Goal: Find specific page/section: Find specific page/section

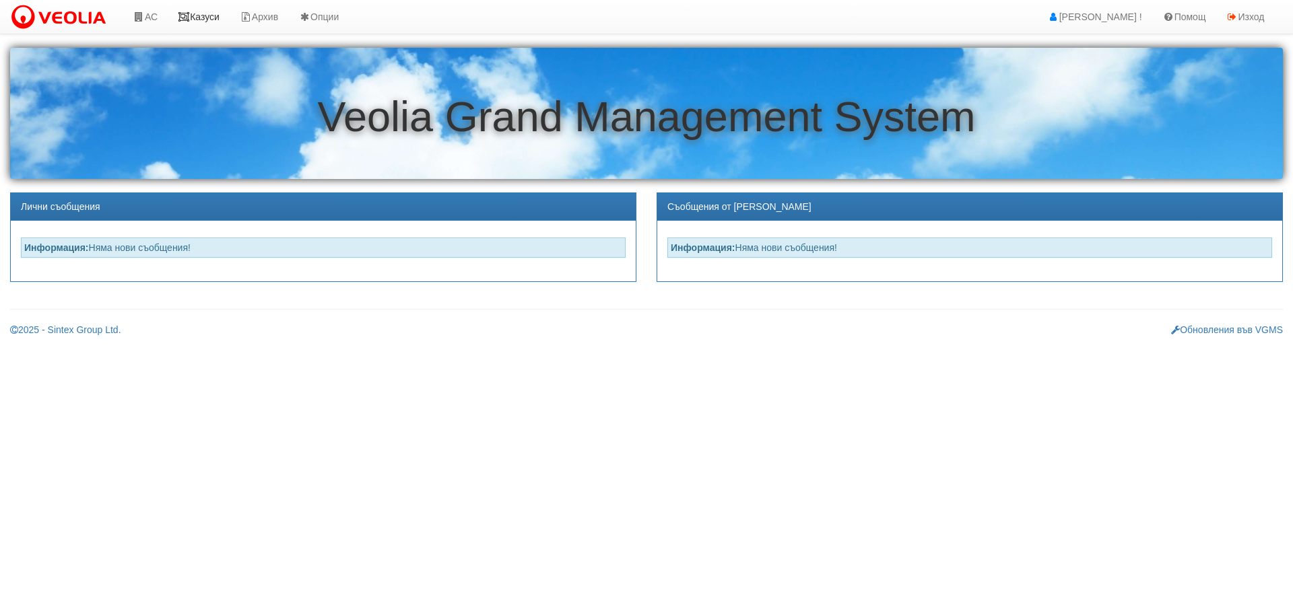
click at [204, 14] on link "Казуси" at bounding box center [199, 17] width 62 height 34
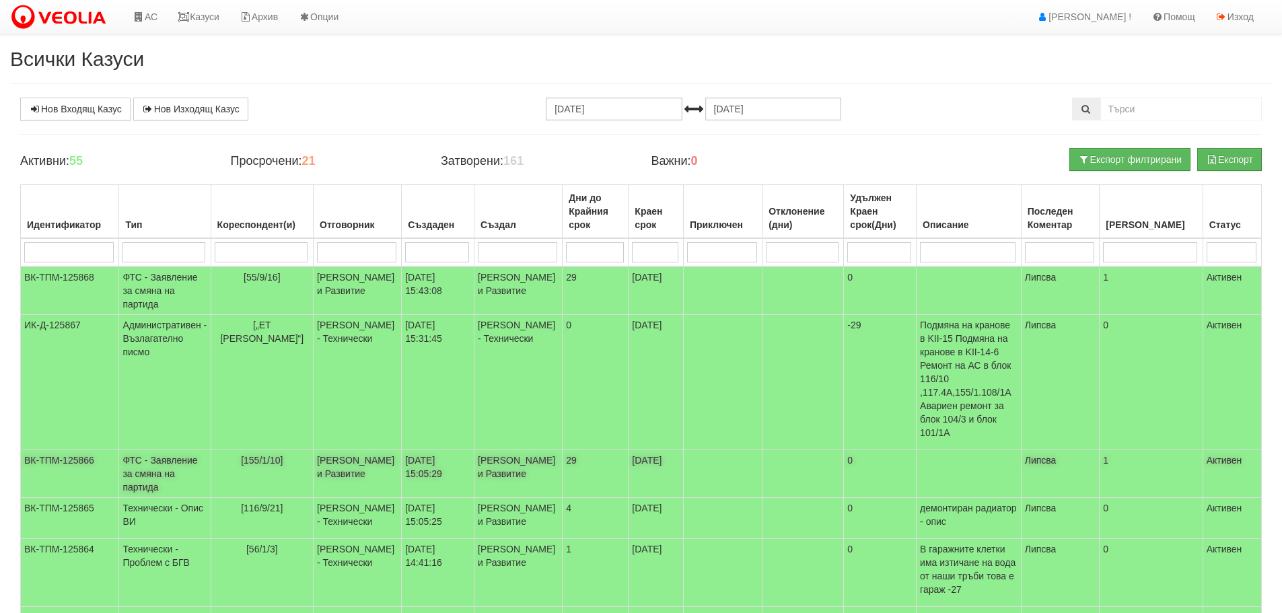
click at [148, 452] on td "ФТС - Заявление за смяна на партида" at bounding box center [165, 474] width 92 height 48
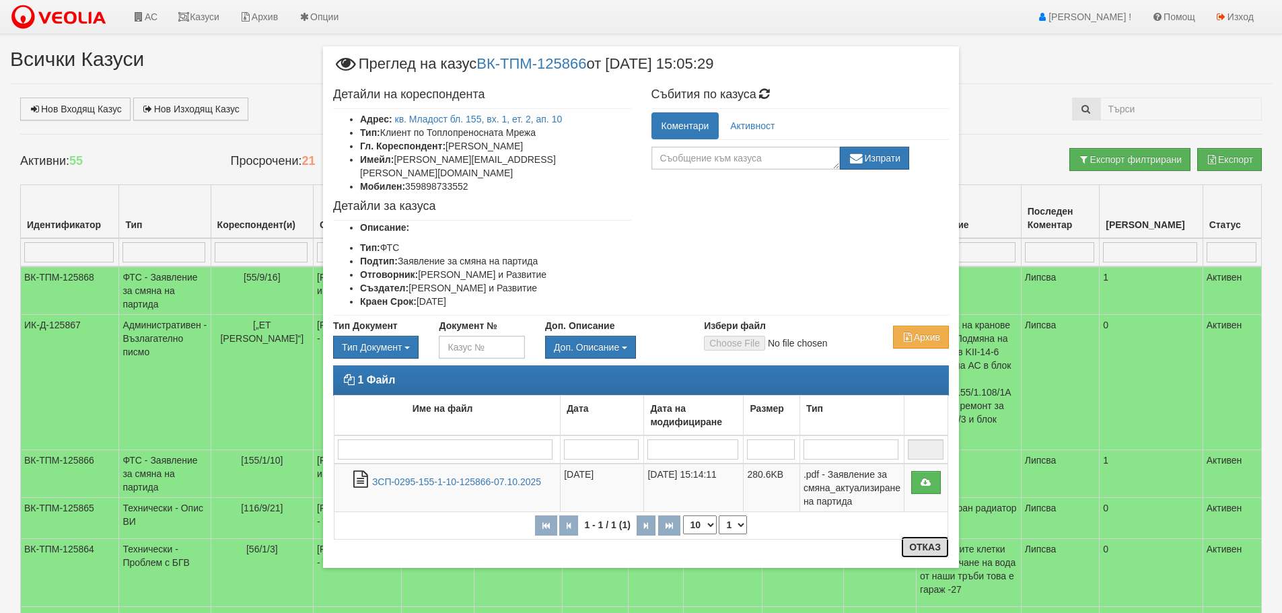
click at [918, 550] on button "Отказ" at bounding box center [925, 548] width 48 height 22
